Goal: Information Seeking & Learning: Learn about a topic

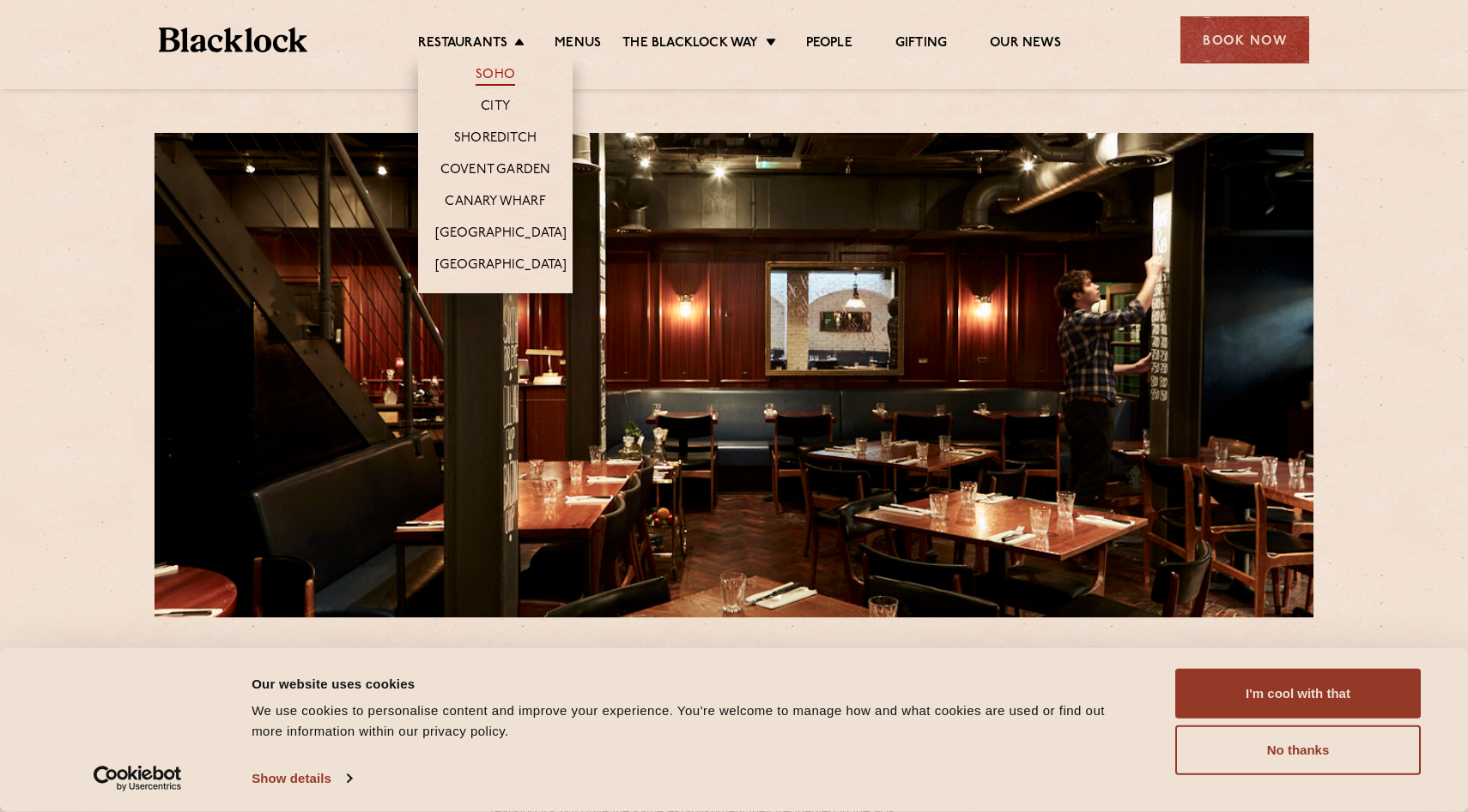
click at [504, 71] on link "Soho" at bounding box center [496, 76] width 40 height 19
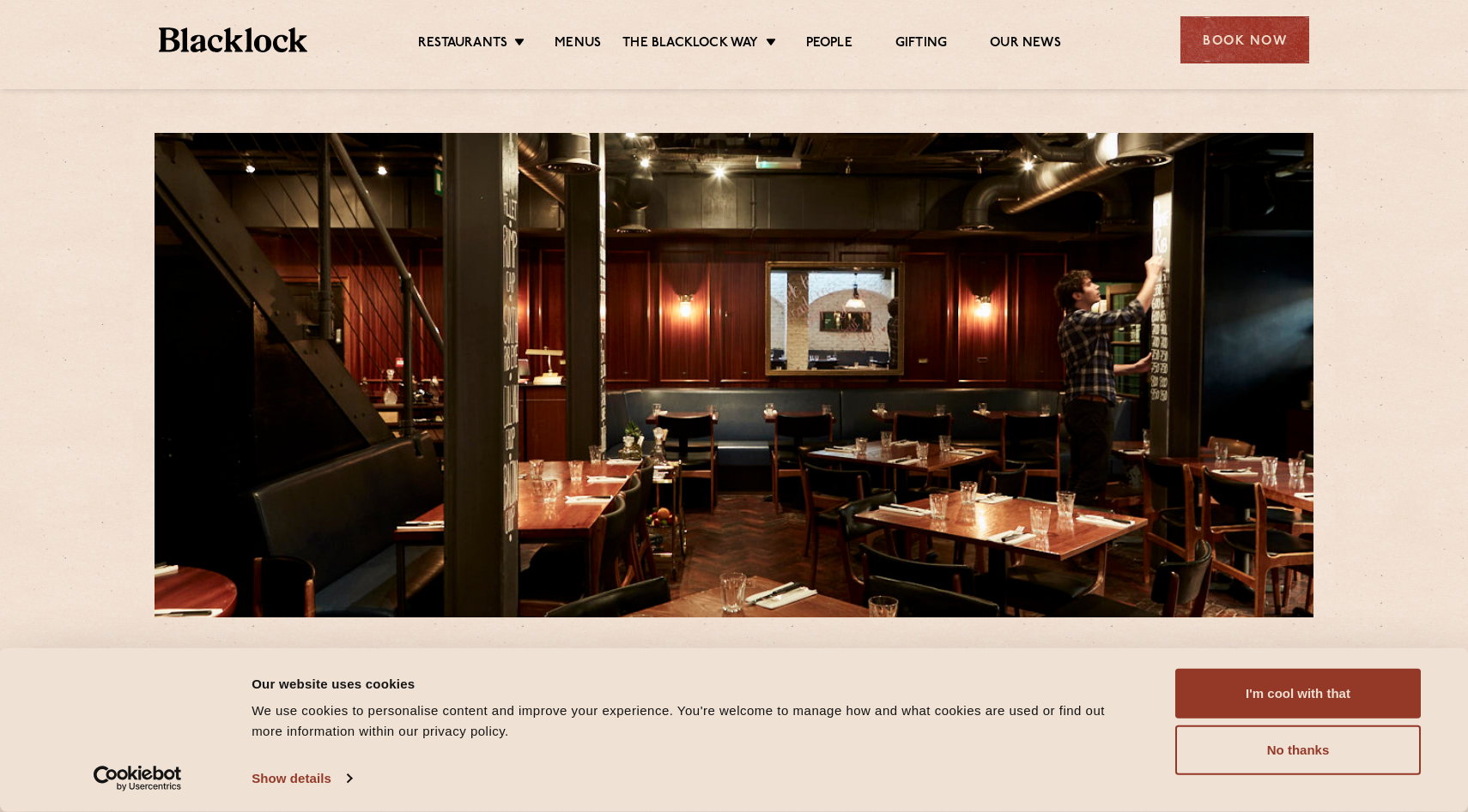
click at [606, 46] on li "Menus" at bounding box center [577, 45] width 89 height 19
click at [586, 38] on link "Menus" at bounding box center [577, 45] width 47 height 19
click at [1293, 744] on button "No thanks" at bounding box center [1298, 750] width 245 height 49
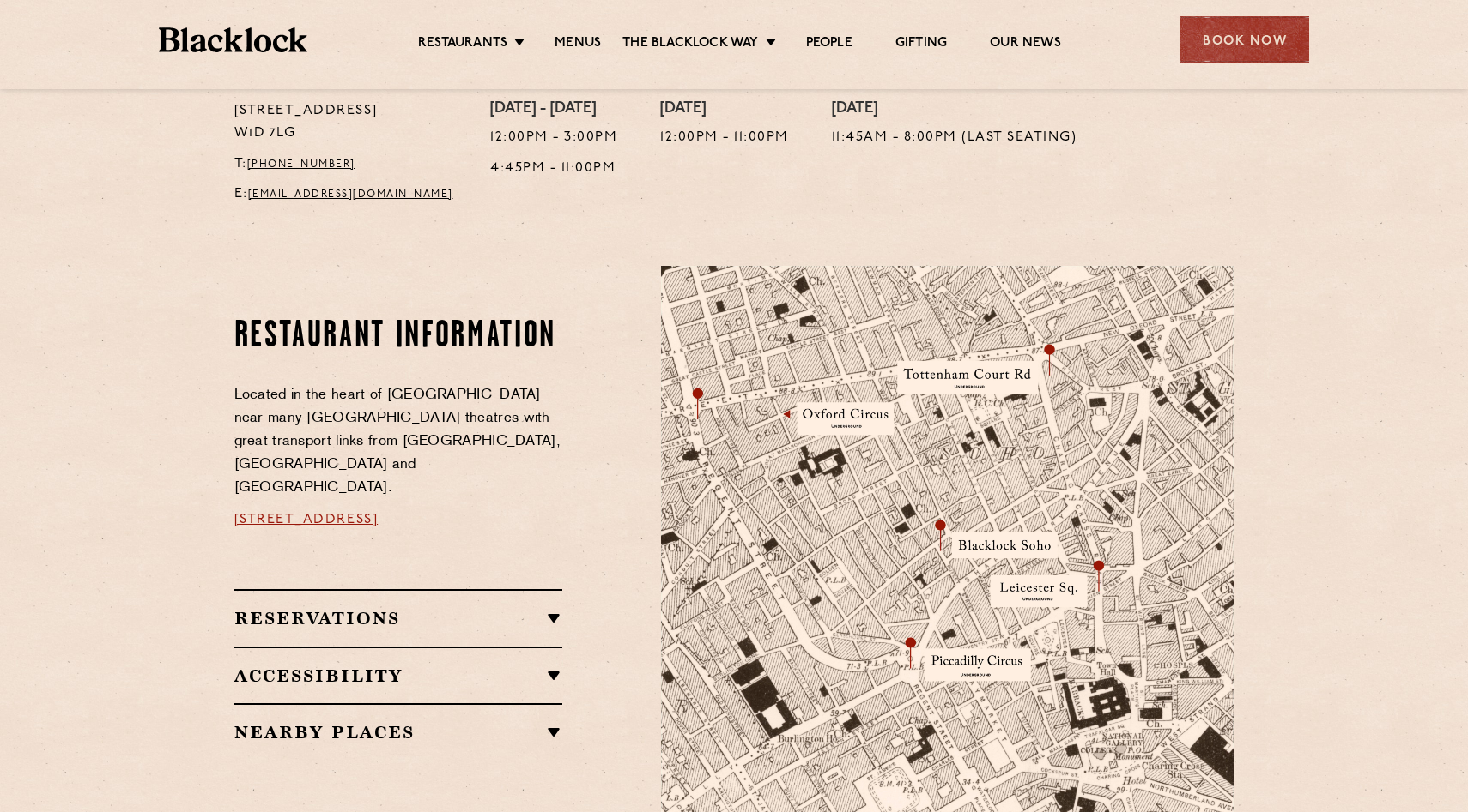
scroll to position [744, 0]
